Goal: Contribute content: Contribute content

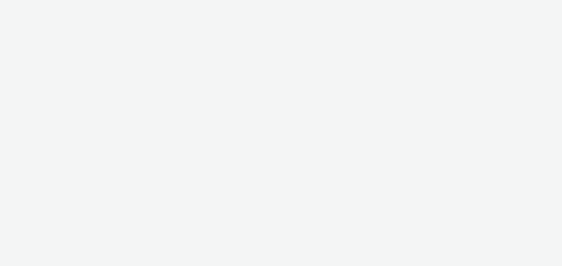
select select "d57a0b46-ef33-4938-977b-e6d07593e41f"
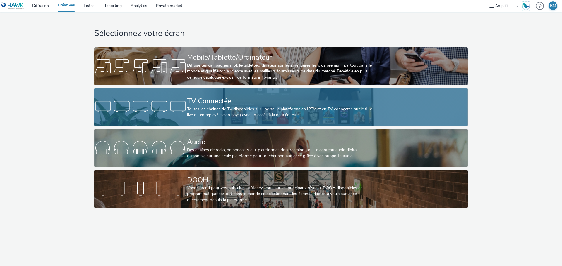
click at [249, 106] on div "Toutes les chaines de TV disponibles sur une seule plateforme en IPTV et en TV …" at bounding box center [279, 112] width 185 height 12
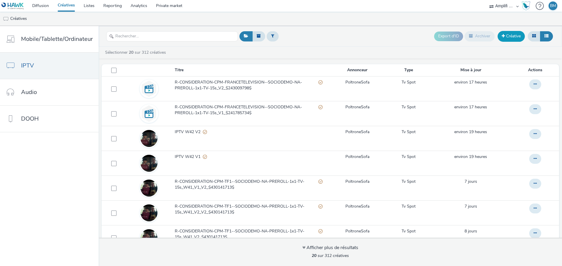
click at [509, 39] on link "Créative" at bounding box center [510, 36] width 27 height 11
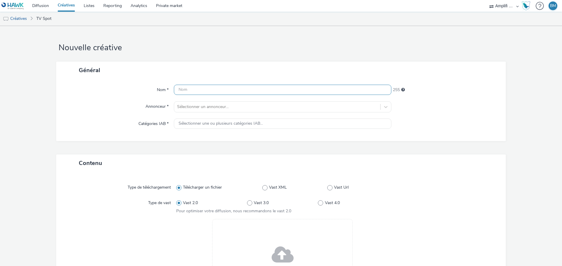
click at [268, 91] on input "text" at bounding box center [282, 90] width 217 height 10
paste input "R-CONSIDERATION-CPM-M6--SOCIODEMO-NA-PREROLL-1x1-TV-15s_W42_V1_PROMO_$430141707$"
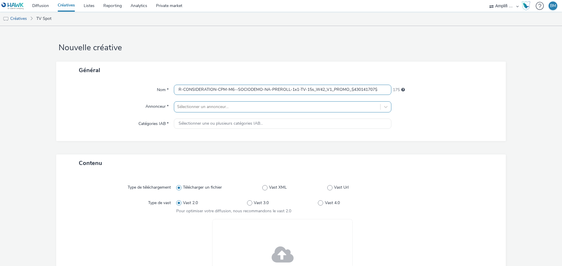
type input "R-CONSIDERATION-CPM-M6--SOCIODEMO-NA-PREROLL-1x1-TV-15s_W42_V1_PROMO_$430141707$"
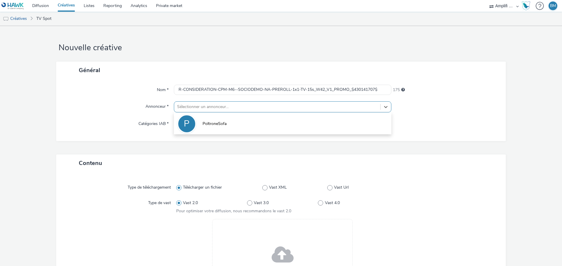
click at [229, 109] on div at bounding box center [277, 107] width 200 height 7
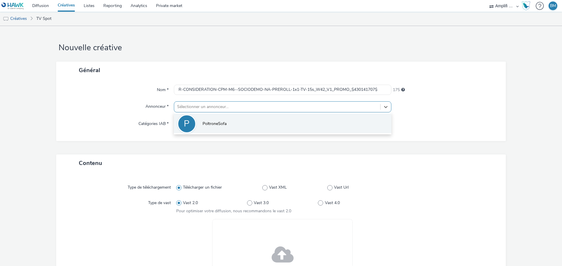
click at [212, 120] on li "P PoltroneSofa" at bounding box center [282, 124] width 217 height 20
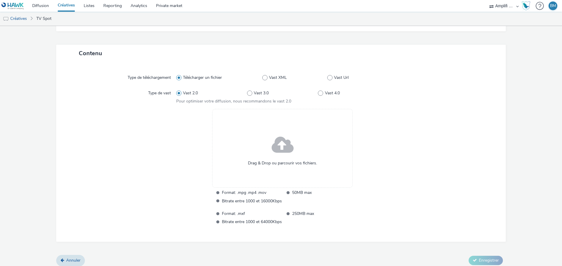
scroll to position [117, 0]
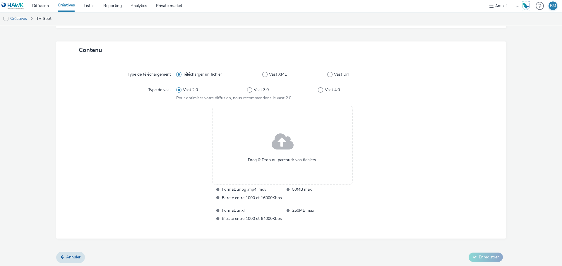
click at [285, 157] on span "Drag & Drop ou parcourir vos fichiers." at bounding box center [282, 160] width 69 height 6
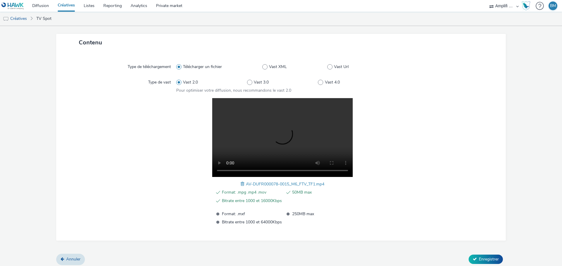
scroll to position [128, 0]
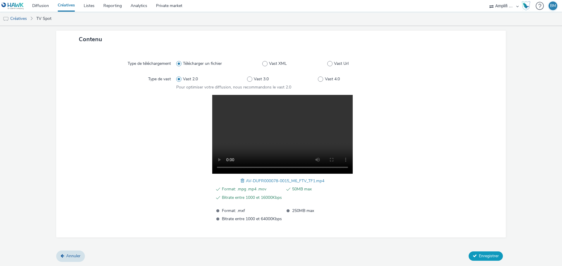
click at [480, 256] on span "Enregistrer" at bounding box center [489, 257] width 20 height 6
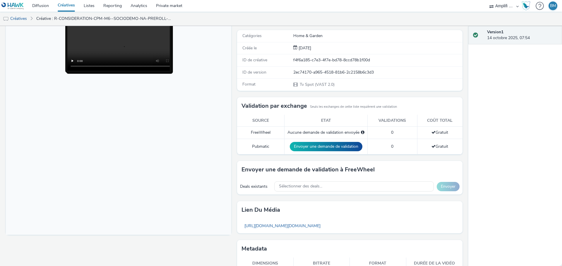
scroll to position [96, 0]
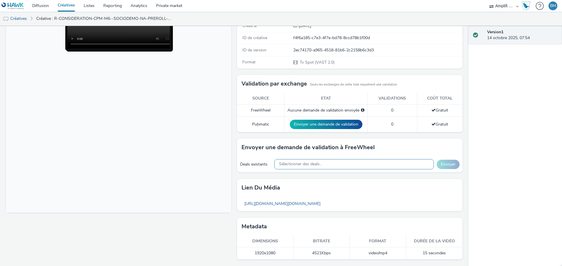
click at [308, 166] on span "Sélectionner des deals..." at bounding box center [300, 164] width 43 height 5
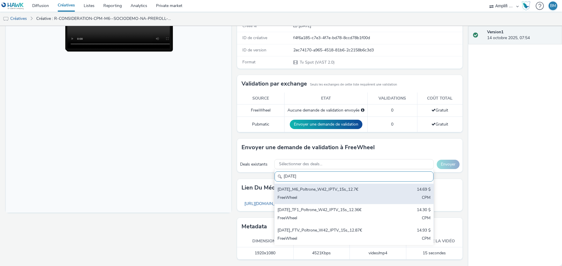
type input "[DATE]"
click at [322, 191] on div "[DATE]_M6_Poltrone_W42_IPTV_15s_12.7€" at bounding box center [327, 190] width 101 height 7
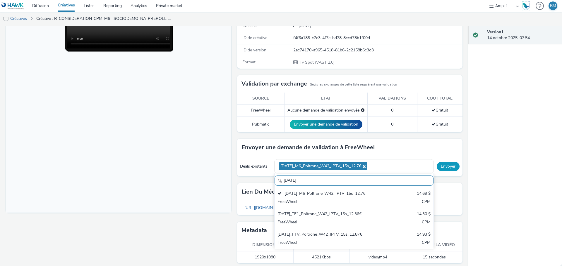
click at [447, 168] on button "Envoyer" at bounding box center [447, 166] width 23 height 9
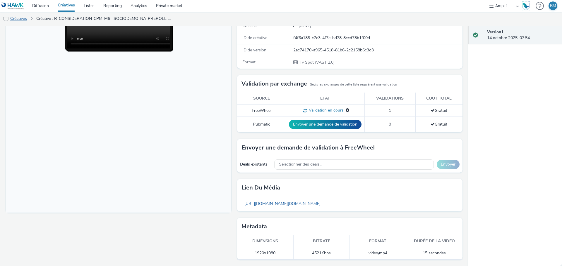
click at [19, 18] on link "Créatives" at bounding box center [15, 19] width 30 height 14
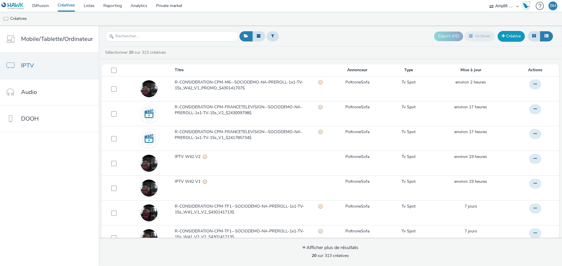
click at [505, 39] on link "Créative" at bounding box center [510, 36] width 27 height 11
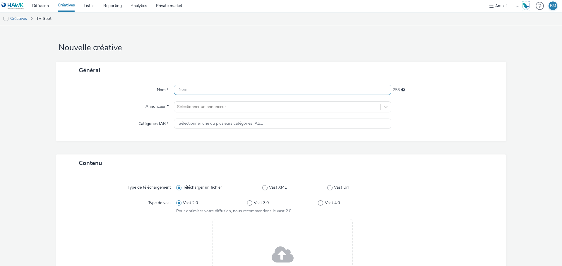
click at [214, 93] on input "text" at bounding box center [282, 90] width 217 height 10
paste input "R-CONSIDERATION-CPM-M6--SOCIODEMO-NA-PREROLL-1x1-TV-15s_W42_V1_PROMO_$430141707$"
click at [329, 90] on input "R-CONSIDERATION-CPM-M6--SOCIODEMO-NA-PREROLL-1x1-TV-15s_W42_V1_PROMO_$430141707$" at bounding box center [282, 90] width 217 height 10
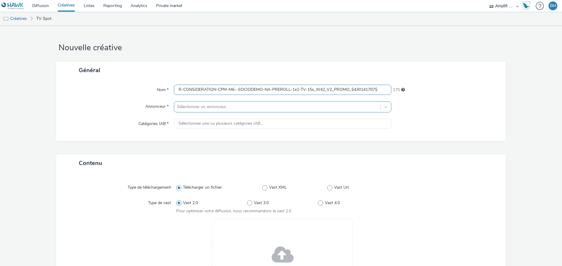
type input "R-CONSIDERATION-CPM-M6--SOCIODEMO-NA-PREROLL-1x1-TV-15s_W42_V2_PROMO_$430141707$"
click at [327, 107] on div at bounding box center [277, 107] width 200 height 7
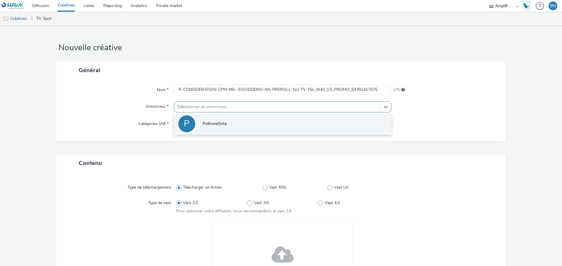
click at [224, 121] on span "PoltroneSofa" at bounding box center [214, 124] width 24 height 6
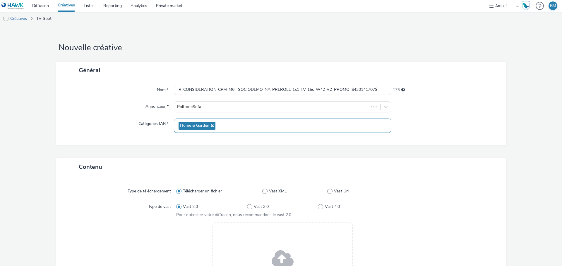
click at [221, 127] on div "Home & Garden" at bounding box center [282, 126] width 217 height 14
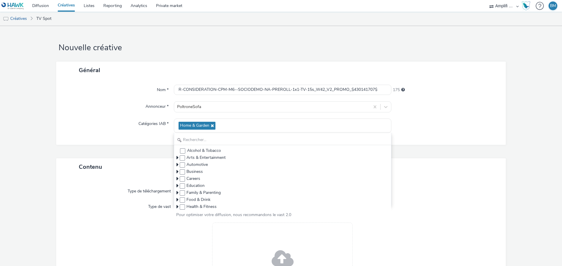
click at [513, 116] on form "Nouvelle créative Général Nom * R-CONSIDERATION-CPM-M6--SOCIODEMO-NA-PREROLL-1x…" at bounding box center [281, 205] width 562 height 359
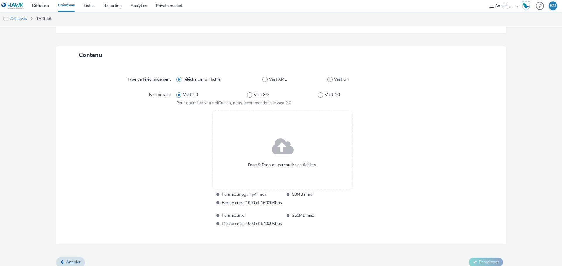
scroll to position [117, 0]
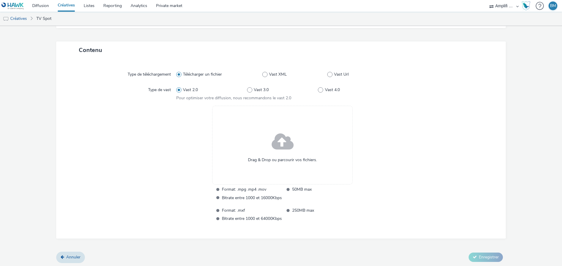
click at [292, 158] on span "Drag & Drop ou parcourir vos fichiers." at bounding box center [282, 160] width 69 height 6
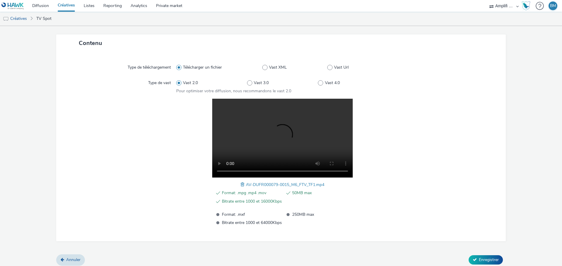
scroll to position [128, 0]
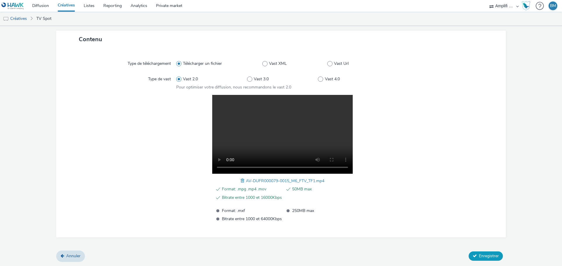
click at [480, 258] on span "Enregistrer" at bounding box center [489, 257] width 20 height 6
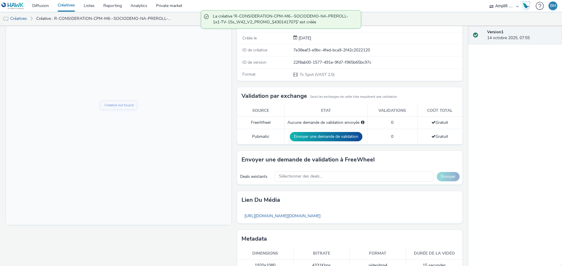
scroll to position [96, 0]
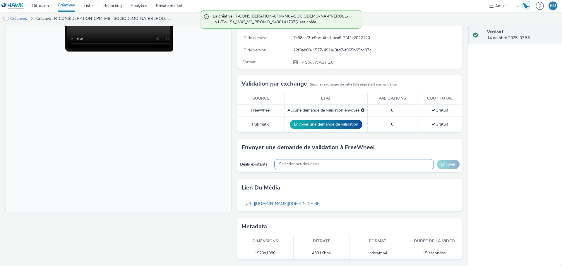
click at [302, 163] on span "Sélectionner des deals..." at bounding box center [300, 164] width 43 height 5
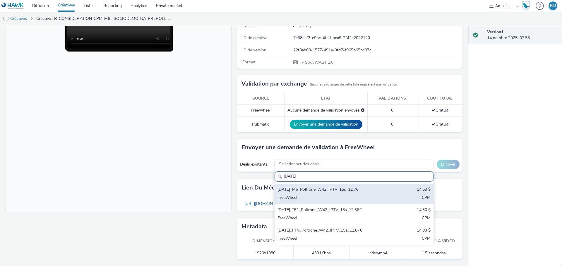
type input "[DATE]"
click at [327, 191] on div "[DATE]_M6_Poltrone_W42_IPTV_15s_12.7€" at bounding box center [327, 190] width 101 height 7
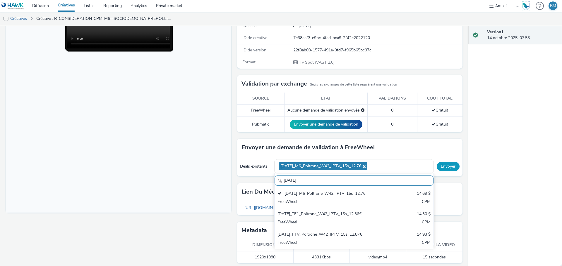
click at [437, 168] on button "Envoyer" at bounding box center [447, 166] width 23 height 9
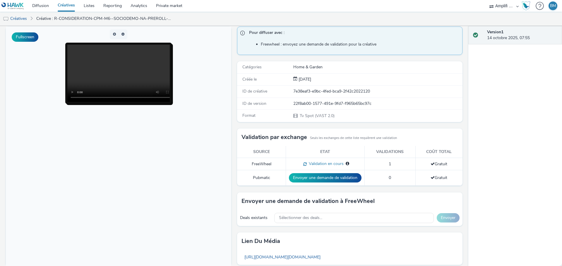
scroll to position [0, 0]
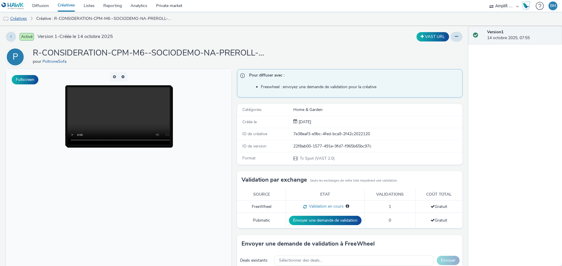
click at [23, 20] on link "Créatives" at bounding box center [15, 19] width 30 height 14
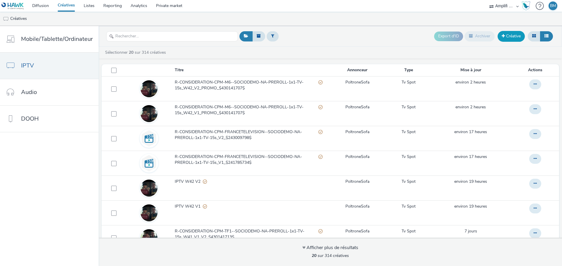
click at [503, 38] on span at bounding box center [502, 36] width 3 height 4
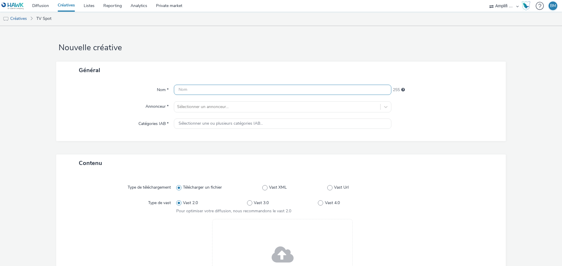
click at [230, 89] on input "text" at bounding box center [282, 90] width 217 height 10
paste input "R-CONSIDERATION-CPM-TF1--SOCIODEMO-NA-PREROLL-1x1-TV-15s_W42_V1_PROMO_$43014171…"
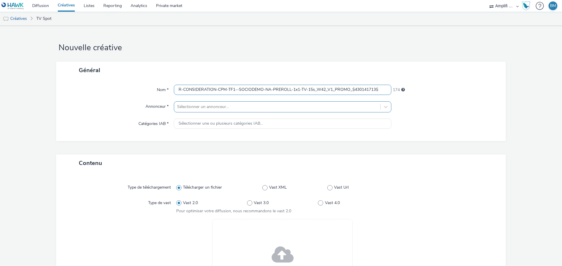
type input "R-CONSIDERATION-CPM-TF1--SOCIODEMO-NA-PREROLL-1x1-TV-15s_W42_V1_PROMO_$43014171…"
click at [255, 109] on div at bounding box center [277, 107] width 200 height 7
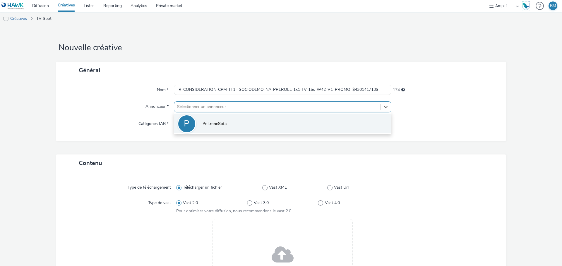
click at [234, 122] on li "P PoltroneSofa" at bounding box center [282, 124] width 217 height 20
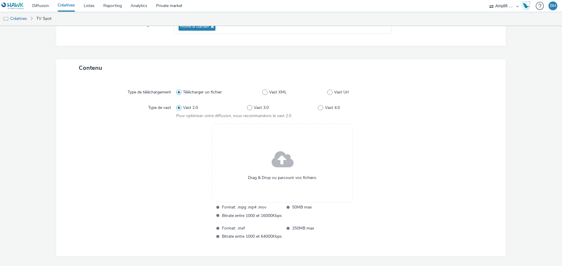
scroll to position [117, 0]
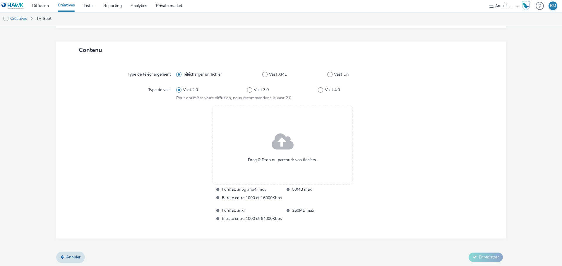
click at [279, 147] on span at bounding box center [282, 143] width 22 height 30
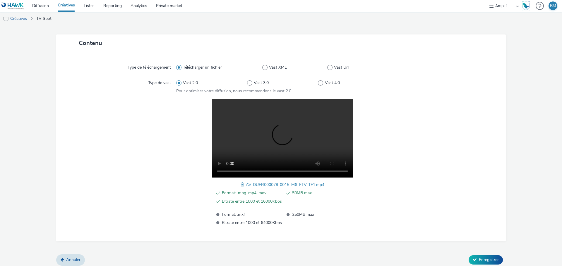
scroll to position [128, 0]
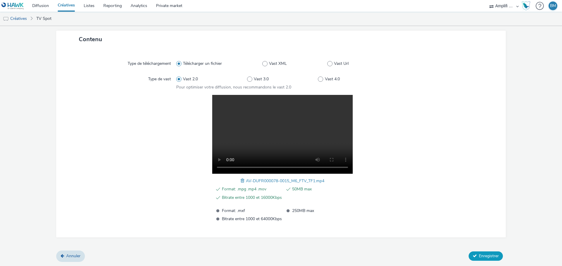
click at [481, 255] on span "Enregistrer" at bounding box center [489, 257] width 20 height 6
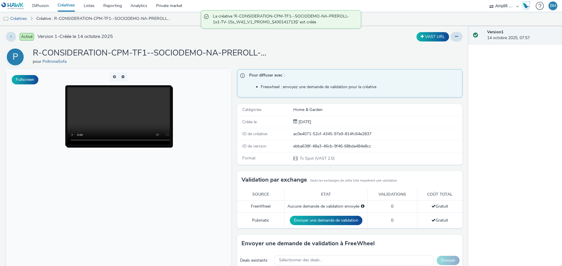
click at [193, 52] on h1 "R-CONSIDERATION-CPM-TF1--SOCIODEMO-NA-PREROLL-1x1-TV-15s_W42_V1_PROMO_$43014171…" at bounding box center [150, 53] width 234 height 11
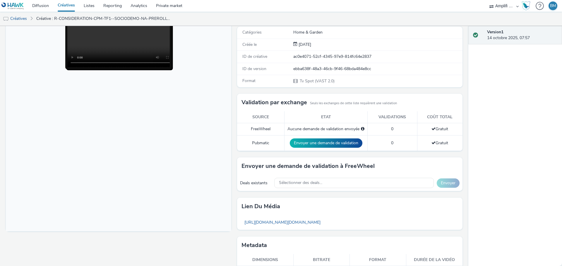
scroll to position [96, 0]
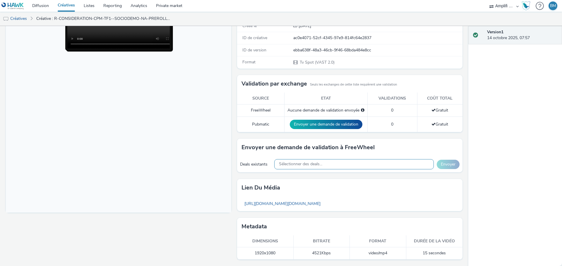
click at [303, 166] on span "Sélectionner des deals..." at bounding box center [300, 164] width 43 height 5
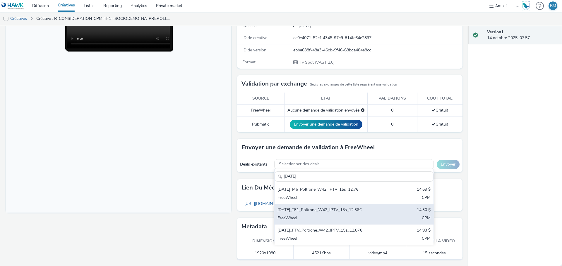
type input "[DATE]"
click at [316, 208] on div "[DATE]_TF1_Poltrone_W42_IPTV_15s_12.36€" at bounding box center [327, 210] width 101 height 7
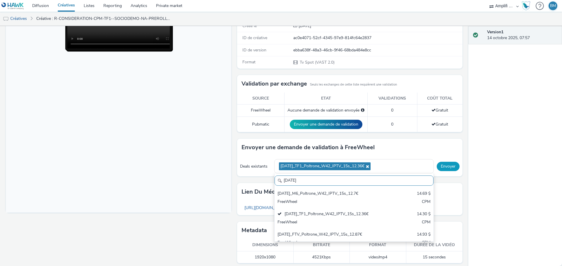
click at [446, 168] on button "Envoyer" at bounding box center [447, 166] width 23 height 9
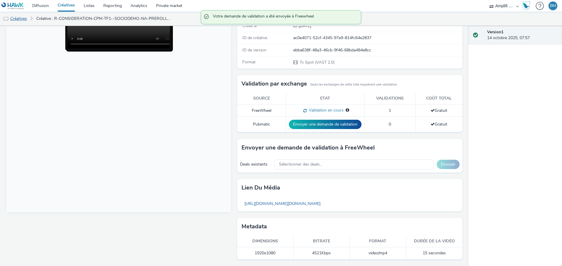
click at [19, 20] on link "Créatives" at bounding box center [15, 19] width 30 height 14
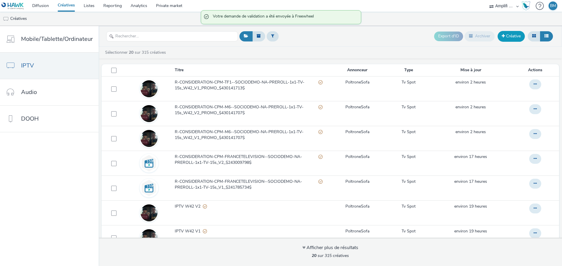
click at [505, 38] on link "Créative" at bounding box center [510, 36] width 27 height 11
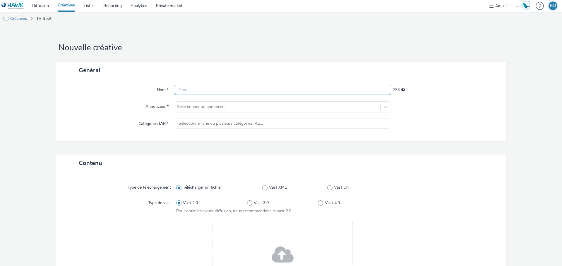
click at [185, 90] on input "text" at bounding box center [282, 90] width 217 height 10
paste input "R-CONSIDERATION-CPM-TF1--SOCIODEMO-NA-PREROLL-1x1-TV-15s_W42_V1_PROMO_$43014171…"
click at [329, 90] on input "R-CONSIDERATION-CPM-TF1--SOCIODEMO-NA-PREROLL-1x1-TV-15s_W42_V1_PROMO_$43014171…" at bounding box center [282, 90] width 217 height 10
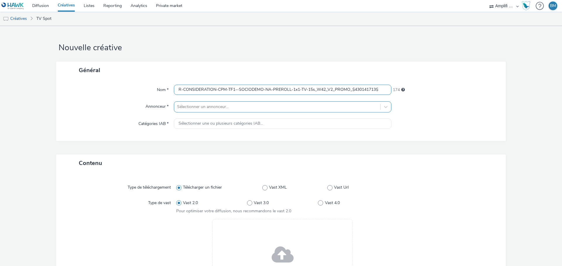
type input "R-CONSIDERATION-CPM-TF1--SOCIODEMO-NA-PREROLL-1x1-TV-15s_W42_V2_PROMO_$43014171…"
click at [230, 109] on div at bounding box center [277, 107] width 200 height 7
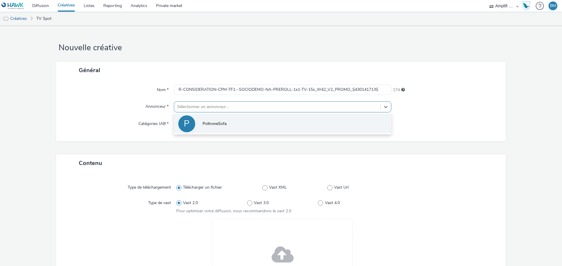
click at [222, 123] on span "PoltroneSofa" at bounding box center [214, 124] width 24 height 6
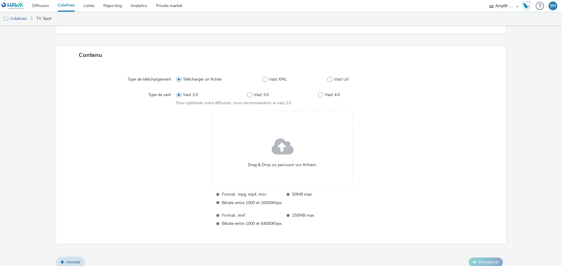
scroll to position [117, 0]
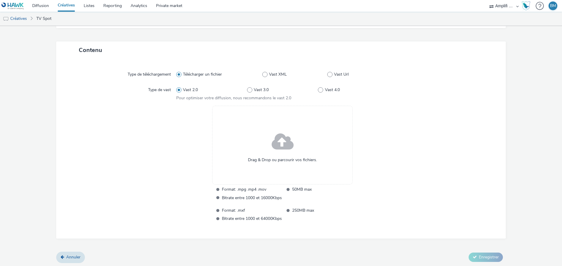
click at [281, 141] on span at bounding box center [282, 143] width 22 height 30
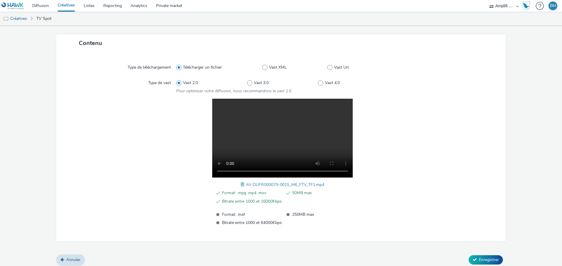
scroll to position [128, 0]
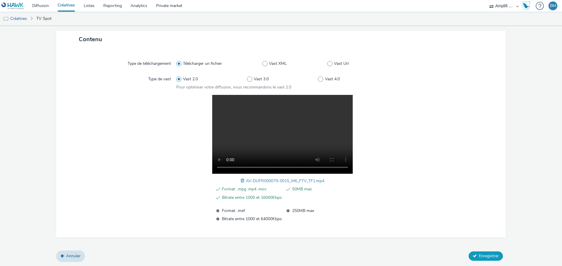
click at [486, 259] on button "Enregistrer" at bounding box center [485, 256] width 34 height 9
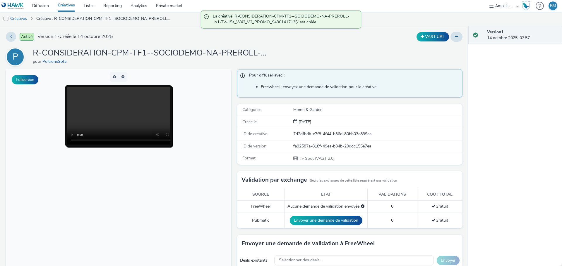
scroll to position [59, 0]
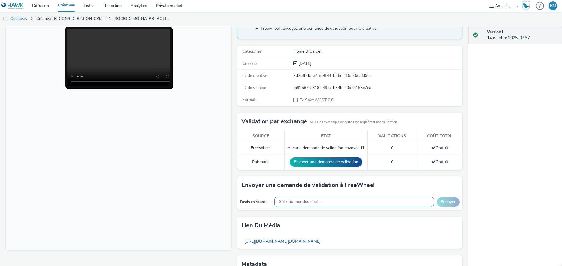
click at [314, 202] on span "Sélectionner des deals..." at bounding box center [300, 202] width 43 height 5
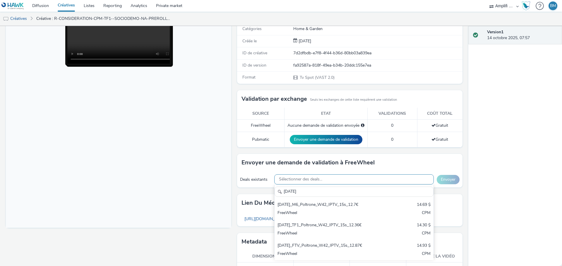
scroll to position [88, 0]
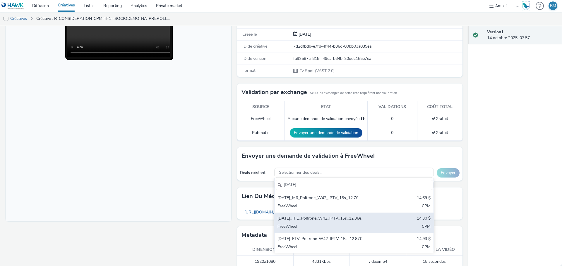
type input "[DATE]"
click at [327, 221] on div "[DATE]_TF1_Poltrone_W42_IPTV_15s_12.36€" at bounding box center [327, 219] width 101 height 7
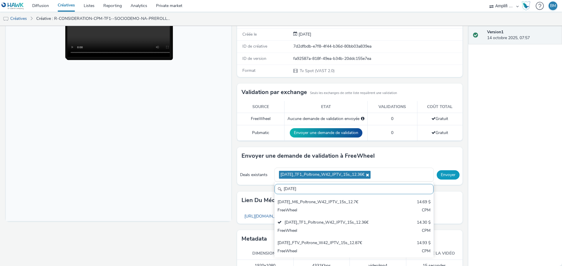
click at [443, 176] on button "Envoyer" at bounding box center [447, 175] width 23 height 9
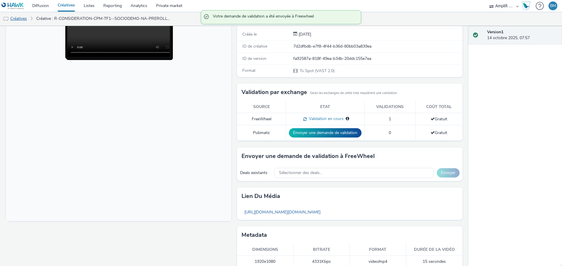
click at [18, 18] on link "Créatives" at bounding box center [15, 19] width 30 height 14
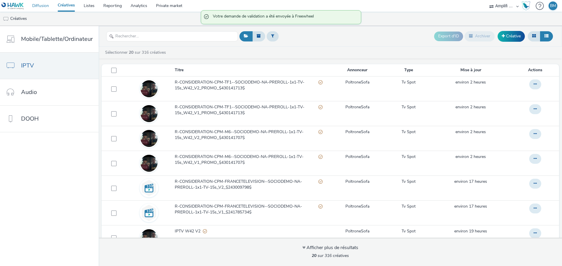
click at [45, 5] on link "Diffusion" at bounding box center [40, 6] width 25 height 12
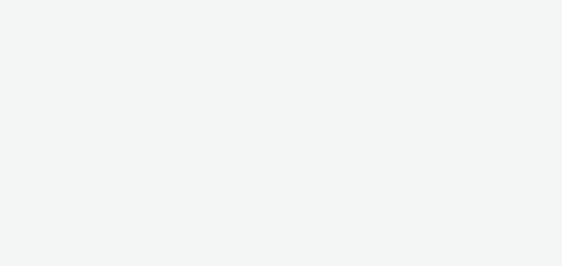
select select "d57a0b46-ef33-4938-977b-e6d07593e41f"
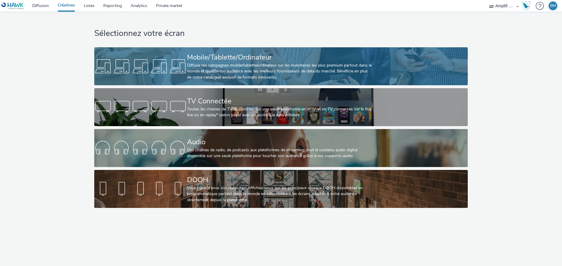
click at [201, 70] on div "Diffuse tes campagnes mobile/tablette/ordinateur sur les inventaires les plus p…" at bounding box center [279, 72] width 185 height 18
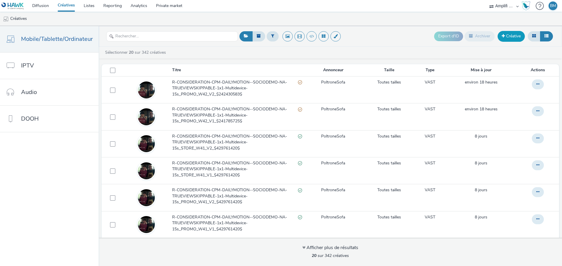
click at [513, 39] on link "Créative" at bounding box center [510, 36] width 27 height 11
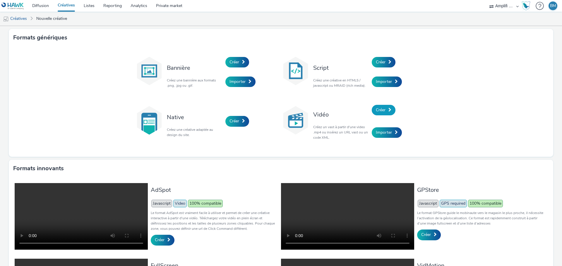
click at [388, 110] on span at bounding box center [389, 110] width 3 height 4
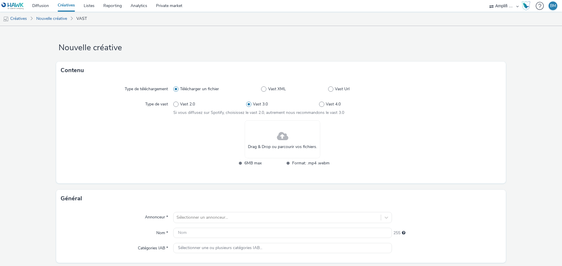
click at [279, 139] on span at bounding box center [282, 137] width 11 height 16
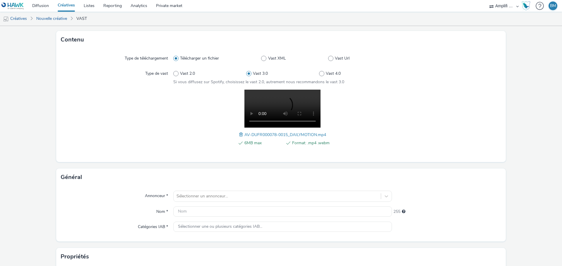
scroll to position [88, 0]
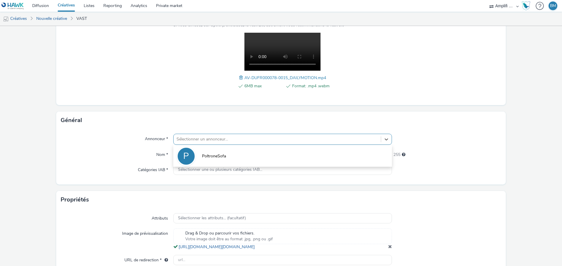
click at [227, 144] on div "Sélectionner un annonceur..." at bounding box center [276, 139] width 207 height 9
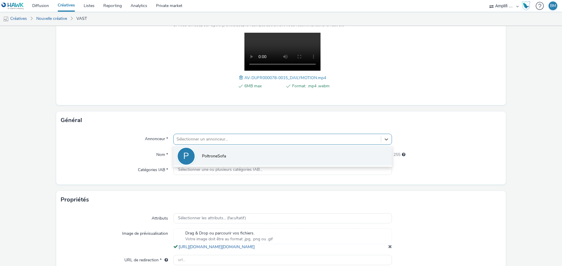
click at [223, 156] on span "PoltroneSofa" at bounding box center [214, 157] width 24 height 6
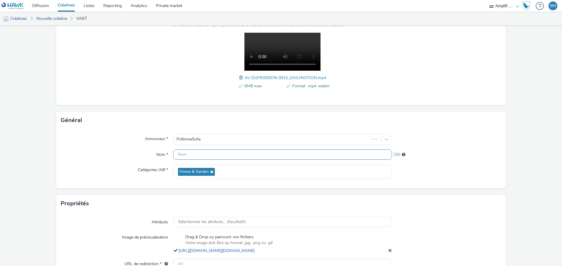
click at [210, 159] on input "text" at bounding box center [282, 155] width 219 height 10
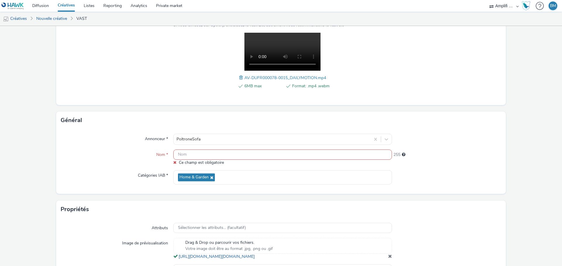
click at [210, 158] on input "text" at bounding box center [282, 155] width 219 height 10
paste input "R-CONSIDERATION-CPM-DAILYMOTION--SOCIODEMO-NA-TRUEVIEWSKIPPABLE-1x1-Multidevice…"
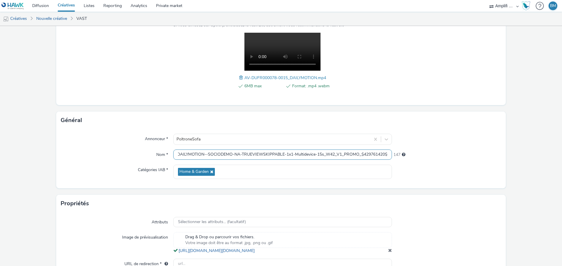
type input "R-CONSIDERATION-CPM-DAILYMOTION--SOCIODEMO-NA-TRUEVIEWSKIPPABLE-1x1-Multidevice…"
click at [519, 155] on form "Nouvelle créative Contenu Type de téléchargement Télécharger un fichier Vast XM…" at bounding box center [281, 119] width 562 height 362
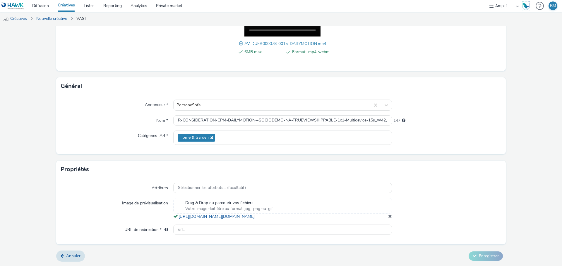
scroll to position [128, 0]
click at [224, 232] on input "text" at bounding box center [282, 230] width 219 height 10
paste input "https://www.poltronesofa.com/fr-FR/promotions?utm_source=olv_Carat&utm_medium=D…"
type input "https://www.poltronesofa.com/fr-FR/promotions?utm_source=olv_Carat&utm_medium=D…"
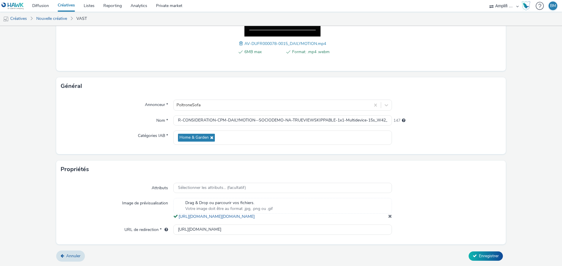
click at [455, 200] on div at bounding box center [446, 209] width 109 height 22
click at [485, 259] on button "Enregistrer" at bounding box center [485, 256] width 34 height 9
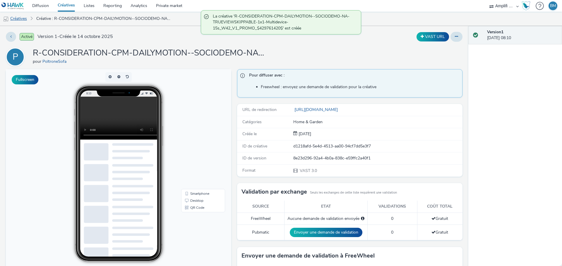
click at [23, 20] on link "Créatives" at bounding box center [15, 19] width 30 height 14
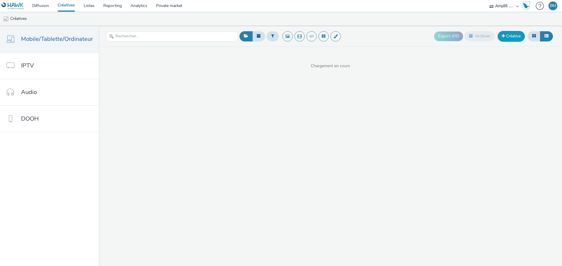
click at [510, 38] on link "Créative" at bounding box center [510, 36] width 27 height 11
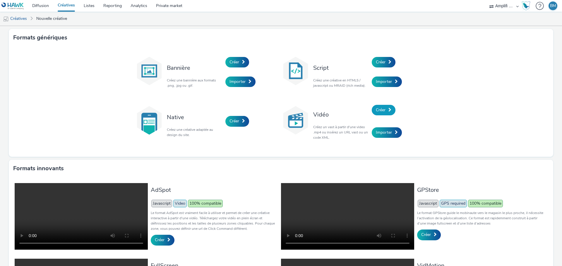
click at [386, 113] on link "Créer" at bounding box center [384, 110] width 24 height 11
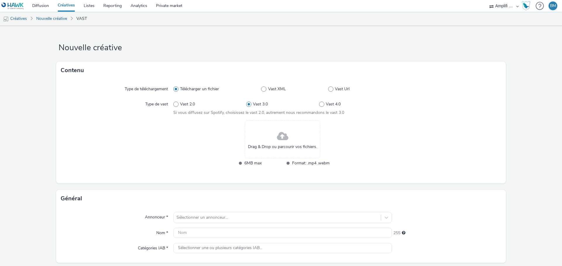
click at [289, 135] on div "Drag & Drop ou parcourir vos fichiers." at bounding box center [282, 140] width 75 height 38
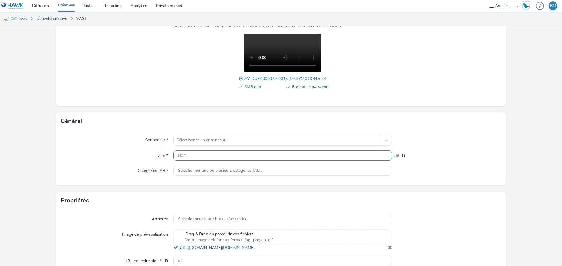
scroll to position [88, 0]
click at [214, 141] on div at bounding box center [276, 139] width 201 height 7
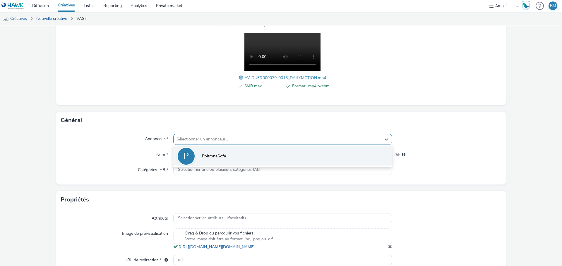
click at [190, 159] on div "P" at bounding box center [186, 156] width 19 height 19
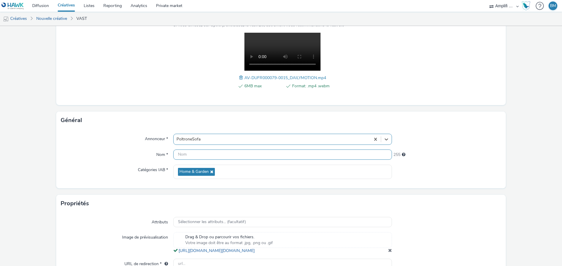
click at [204, 157] on input "text" at bounding box center [282, 155] width 219 height 10
paste input "R-CONSIDERATION-CPM-DAILYMOTION--SOCIODEMO-NA-TRUEVIEWSKIPPABLE-1x1-Multidevice…"
type input "R-CONSIDERATION-CPM-DAILYMOTION--SOCIODEMO-NA-TRUEVIEWSKIPPABLE-1x1-Multidevice…"
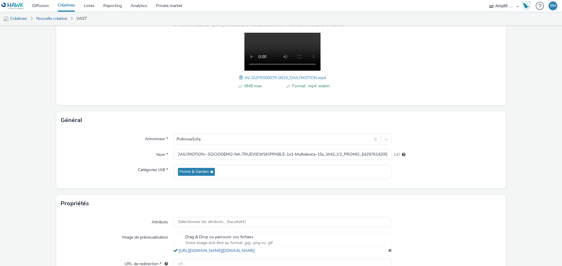
click at [451, 165] on div at bounding box center [446, 172] width 109 height 14
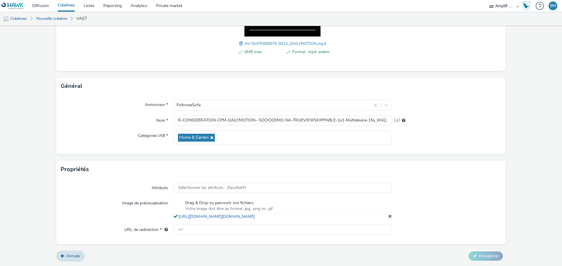
scroll to position [128, 0]
click at [212, 230] on input "text" at bounding box center [282, 230] width 219 height 10
paste input "https://www.poltronesofa.com/fr-FR/promotions?utm_source=olv_Carat&utm_medium=D…"
type input "https://www.poltronesofa.com/fr-FR/promotions?utm_source=olv_Carat&utm_medium=D…"
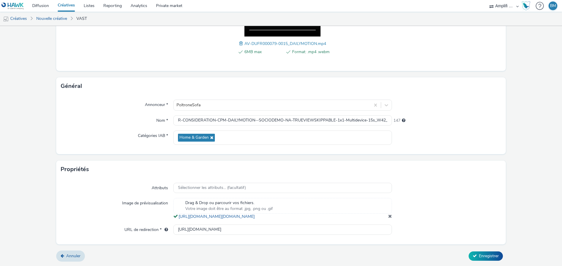
click at [461, 214] on div at bounding box center [446, 209] width 109 height 22
click at [482, 257] on span "Enregistrer" at bounding box center [489, 257] width 20 height 6
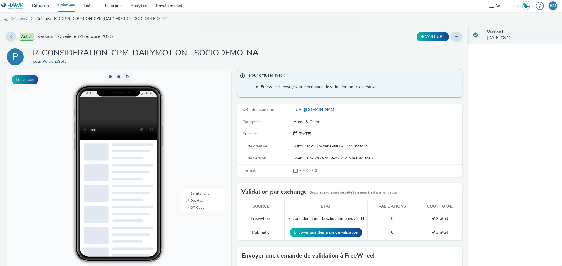
click at [20, 20] on link "Créatives" at bounding box center [15, 19] width 30 height 14
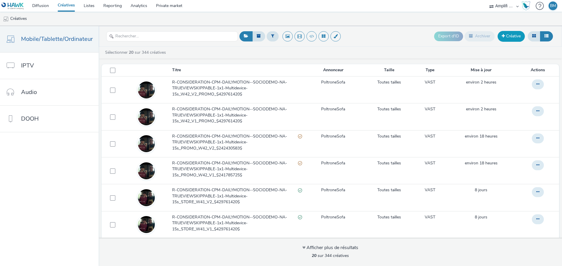
click at [515, 36] on link "Créative" at bounding box center [510, 36] width 27 height 11
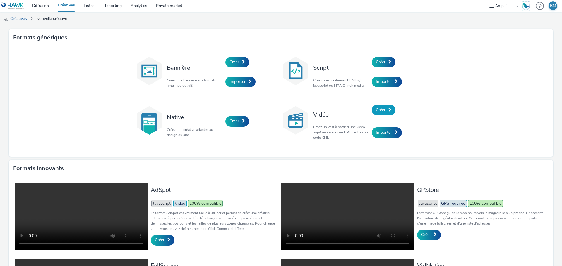
click at [380, 109] on span "Créer" at bounding box center [381, 110] width 10 height 6
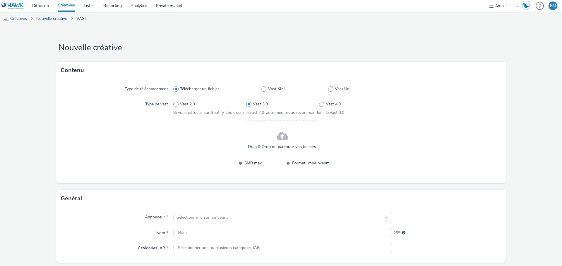
click at [269, 136] on div "Drag & Drop ou parcourir vos fichiers." at bounding box center [282, 140] width 75 height 38
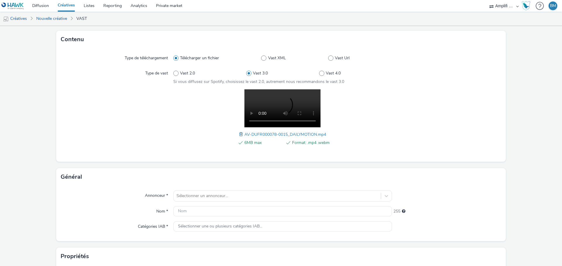
scroll to position [117, 0]
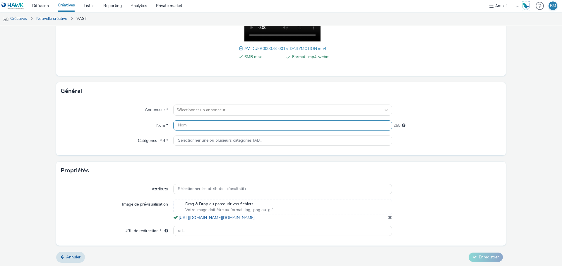
click at [222, 122] on input "text" at bounding box center [282, 126] width 219 height 10
paste input "R-CONSIDERATION-CPM-DAILYMOTION--SOCIODEMO-NA-TRUEVIEWSKIPPABLE-1x1-Multidevice…"
type input "R-CONSIDERATION-CPM-DAILYMOTION--SOCIODEMO-NA-TRUEVIEWSKIPPABLE-1x1-Multidevice…"
click at [226, 112] on div at bounding box center [276, 110] width 201 height 7
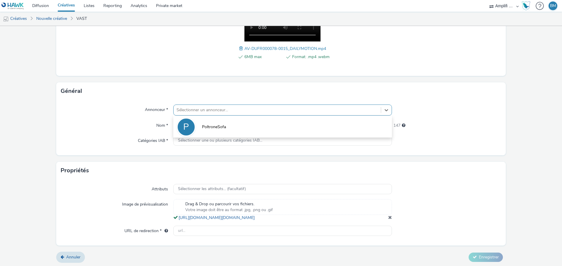
scroll to position [0, 0]
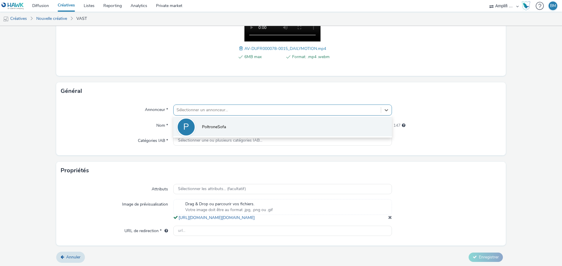
click at [215, 129] on span "PoltroneSofa" at bounding box center [214, 127] width 24 height 6
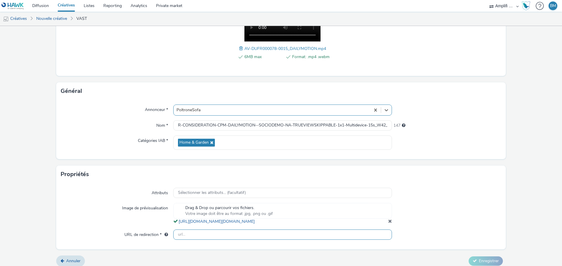
click at [210, 240] on input "text" at bounding box center [282, 235] width 219 height 10
paste input "https://www.poltronesofa.com/fr-FR/nos-magasins?utm_source=olv_Carat&utm_medium…"
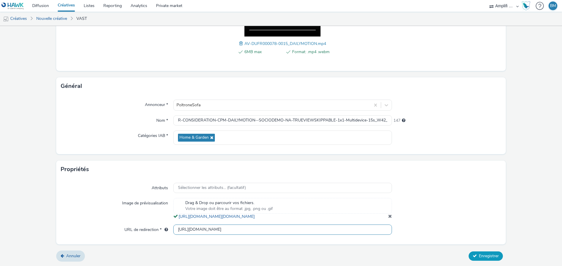
type input "https://www.poltronesofa.com/fr-FR/nos-magasins?utm_source=olv_Carat&utm_medium…"
click at [481, 254] on span "Enregistrer" at bounding box center [489, 257] width 20 height 6
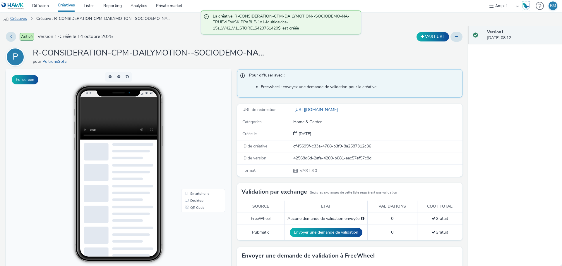
click at [24, 21] on link "Créatives" at bounding box center [15, 19] width 30 height 14
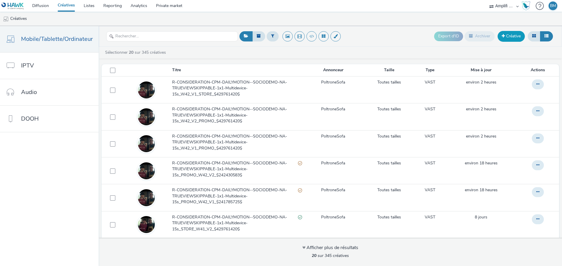
click at [515, 34] on link "Créative" at bounding box center [510, 36] width 27 height 11
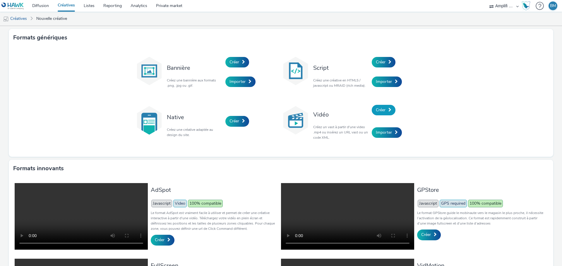
click at [378, 112] on span "Créer" at bounding box center [381, 110] width 10 height 6
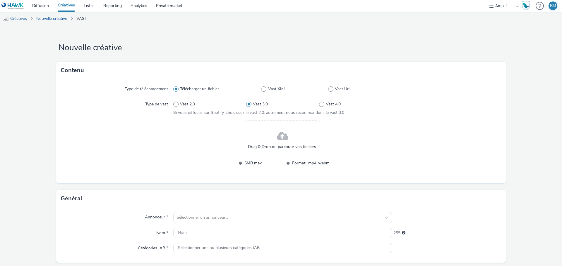
click at [278, 135] on span at bounding box center [282, 137] width 11 height 16
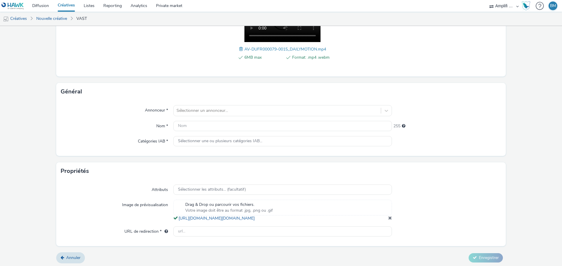
scroll to position [117, 0]
click at [216, 106] on div "Sélectionner un annonceur..." at bounding box center [276, 110] width 207 height 9
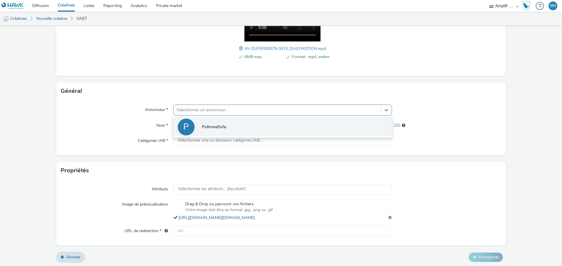
click at [198, 127] on li "P PoltroneSofa" at bounding box center [282, 127] width 219 height 20
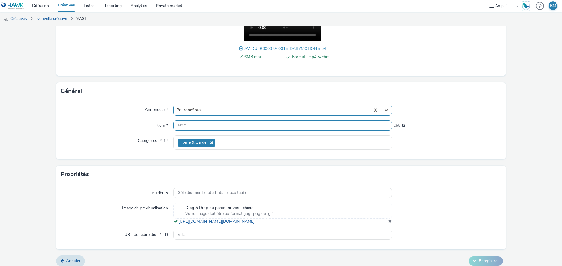
click at [255, 127] on input "text" at bounding box center [282, 126] width 219 height 10
paste input "R-CONSIDERATION-CPM-DAILYMOTION--SOCIODEMO-NA-TRUEVIEWSKIPPABLE-1x1-Multidevice…"
type input "R-CONSIDERATION-CPM-DAILYMOTION--SOCIODEMO-NA-TRUEVIEWSKIPPABLE-1x1-Multidevice…"
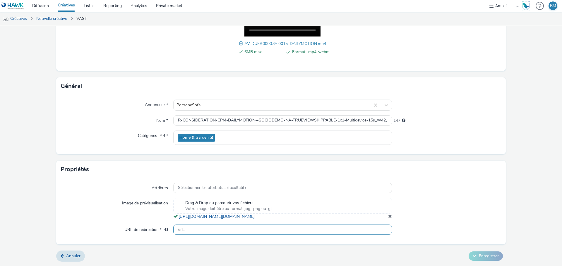
click at [202, 233] on input "text" at bounding box center [282, 230] width 219 height 10
paste input "https://www.poltronesofa.com/fr-FR/nos-magasins?utm_source=olv_Carat&utm_medium…"
type input "https://www.poltronesofa.com/fr-FR/nos-magasins?utm_source=olv_Carat&utm_medium…"
click at [482, 259] on span "Enregistrer" at bounding box center [489, 257] width 20 height 6
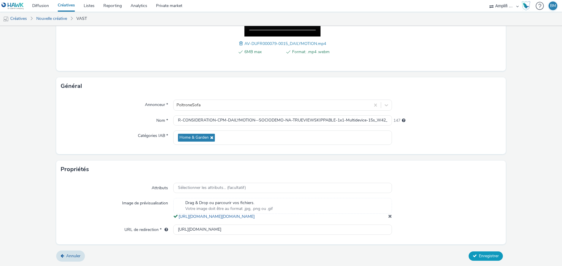
scroll to position [0, 0]
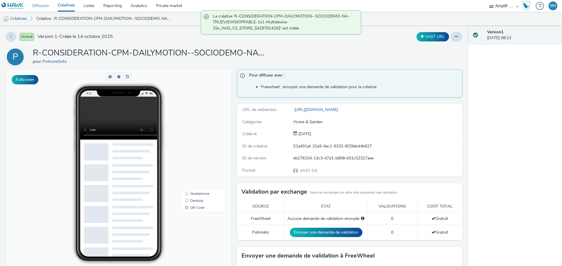
click at [45, 5] on link "Diffusion" at bounding box center [40, 6] width 25 height 12
